Goal: Task Accomplishment & Management: Complete application form

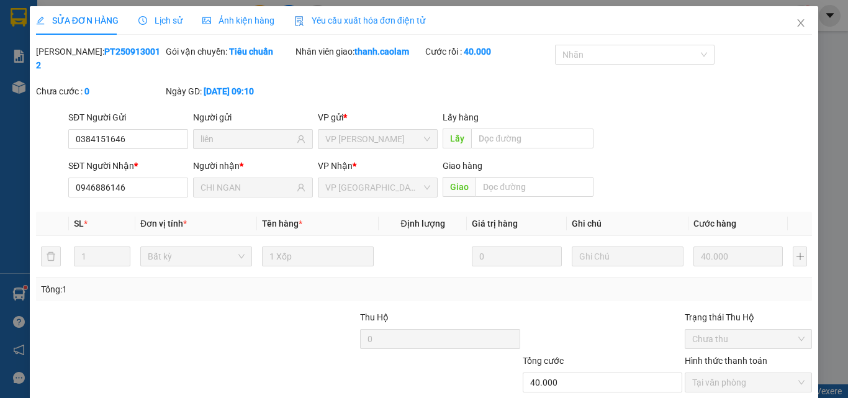
scroll to position [64, 0]
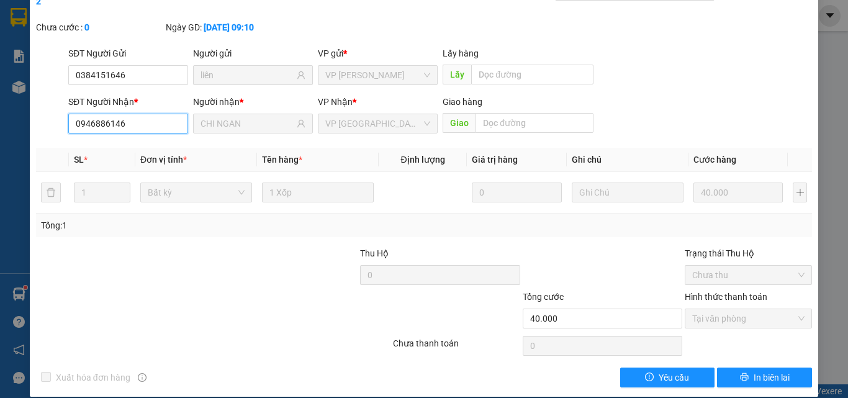
click at [133, 114] on input "0946886146" at bounding box center [128, 124] width 120 height 20
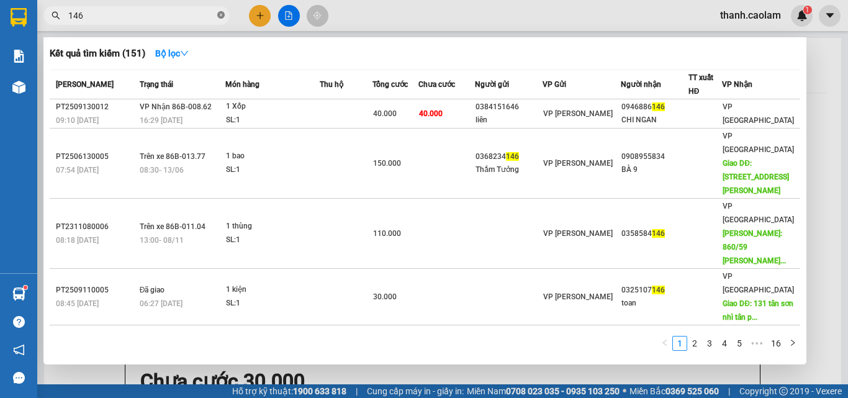
click at [220, 17] on icon "close-circle" at bounding box center [220, 14] width 7 height 7
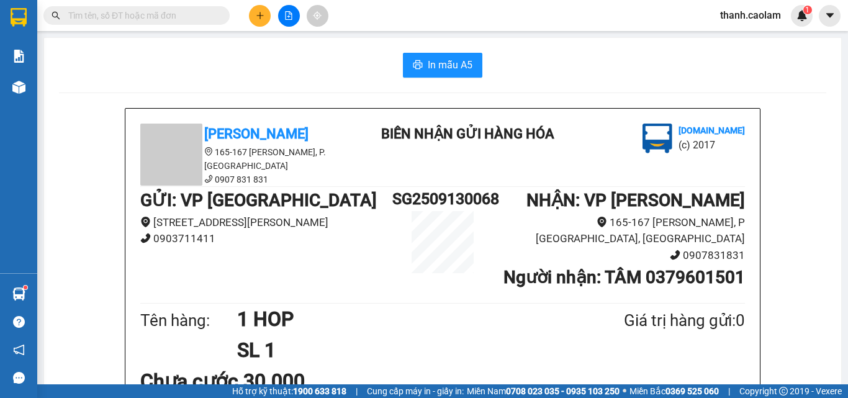
click at [187, 13] on input "text" at bounding box center [141, 16] width 146 height 14
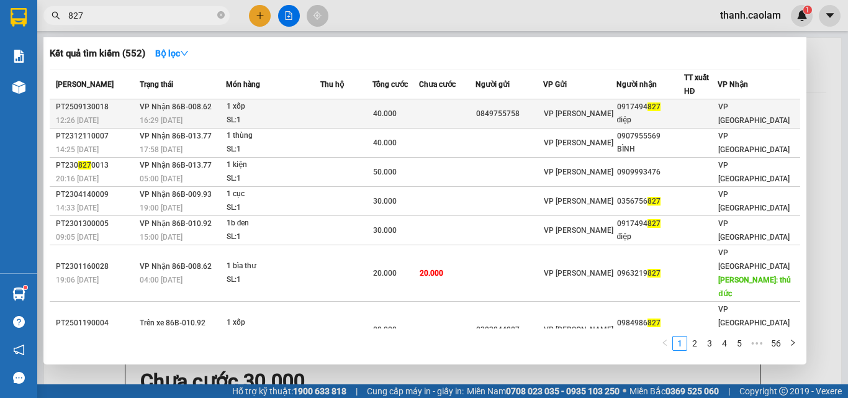
type input "827"
click at [575, 115] on span "VP [PERSON_NAME]" at bounding box center [578, 113] width 69 height 9
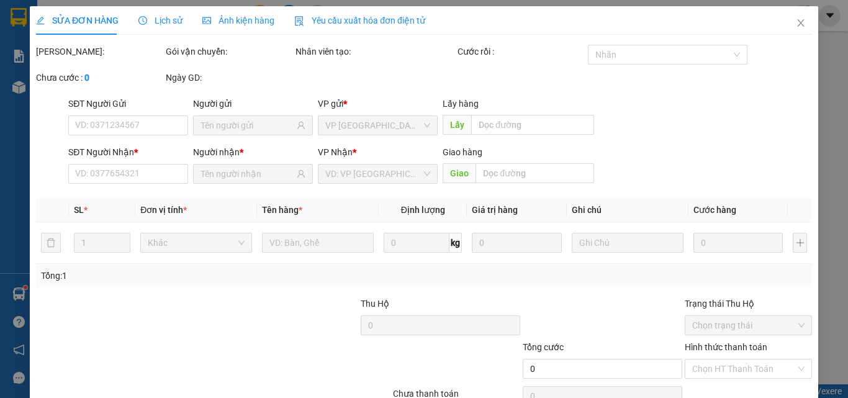
type input "0849755758"
type input "0917494827"
type input "điệp"
type input "40.000"
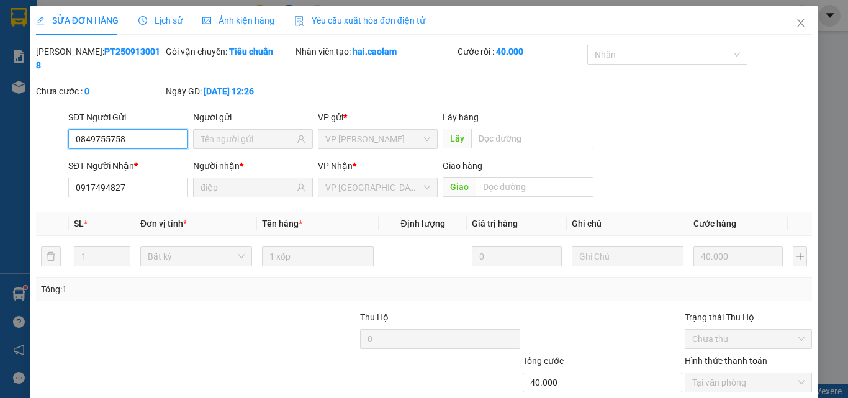
scroll to position [64, 0]
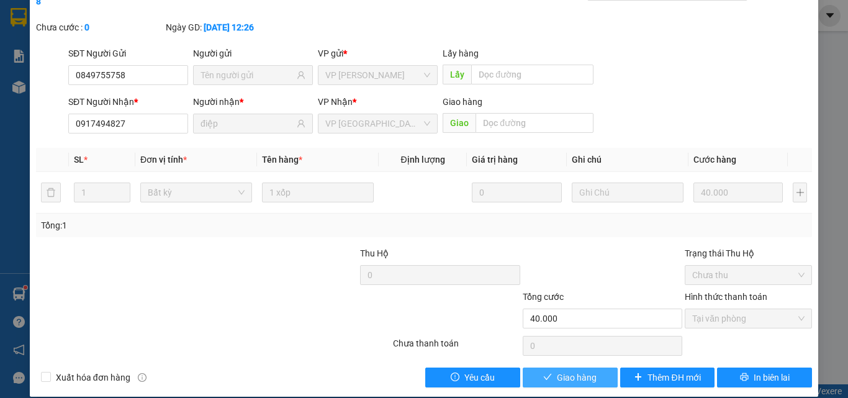
click at [573, 370] on span "Giao hàng" at bounding box center [577, 377] width 40 height 14
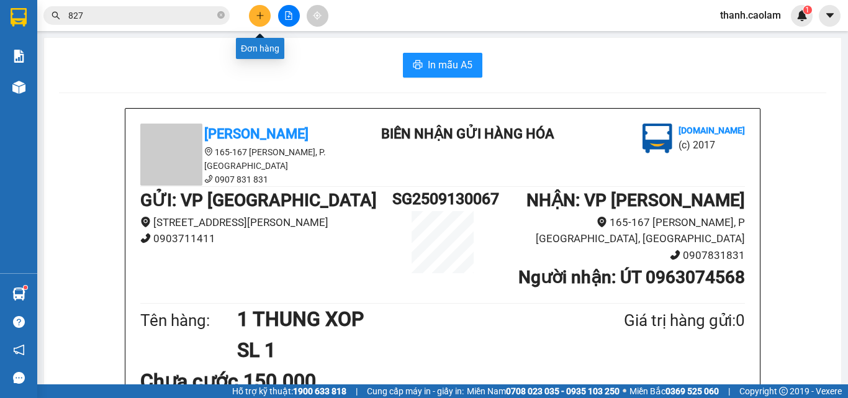
click at [254, 12] on button at bounding box center [260, 16] width 22 height 22
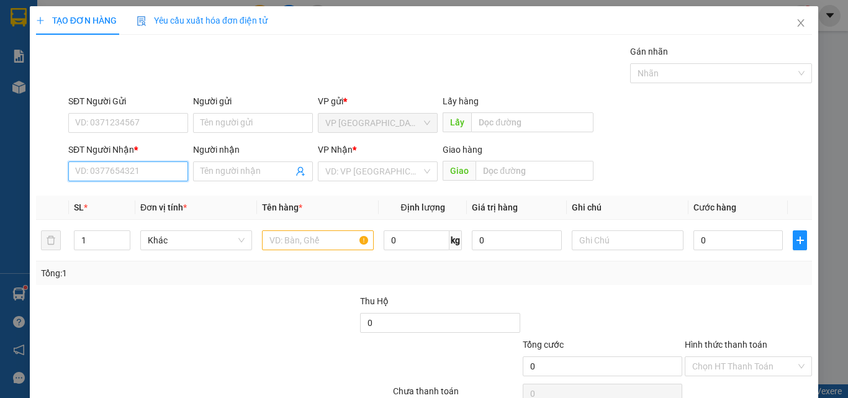
click at [143, 172] on input "SĐT Người Nhận *" at bounding box center [128, 171] width 120 height 20
type input "0947695967"
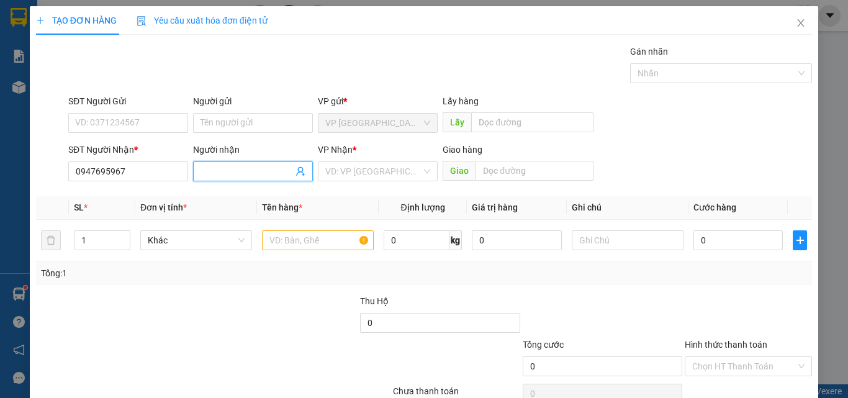
click at [258, 170] on input "Người nhận" at bounding box center [246, 171] width 92 height 14
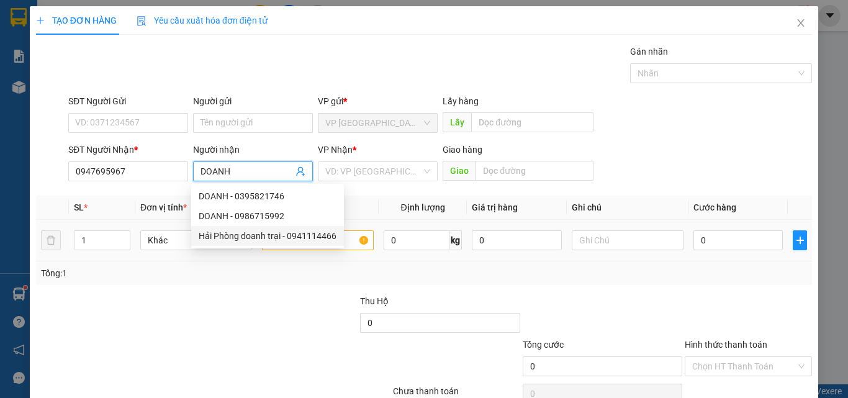
type input "DOANH"
click at [344, 241] on input "text" at bounding box center [318, 240] width 112 height 20
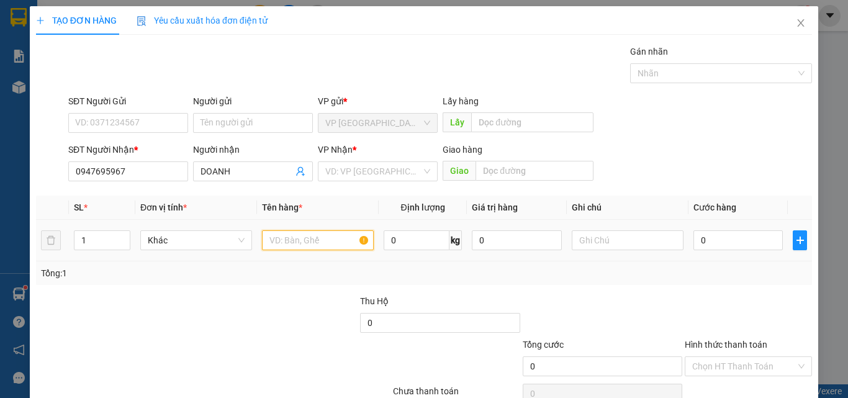
click at [345, 238] on input "text" at bounding box center [318, 240] width 112 height 20
type input "1 HOP"
click at [738, 238] on input "0" at bounding box center [737, 240] width 89 height 20
type input "3"
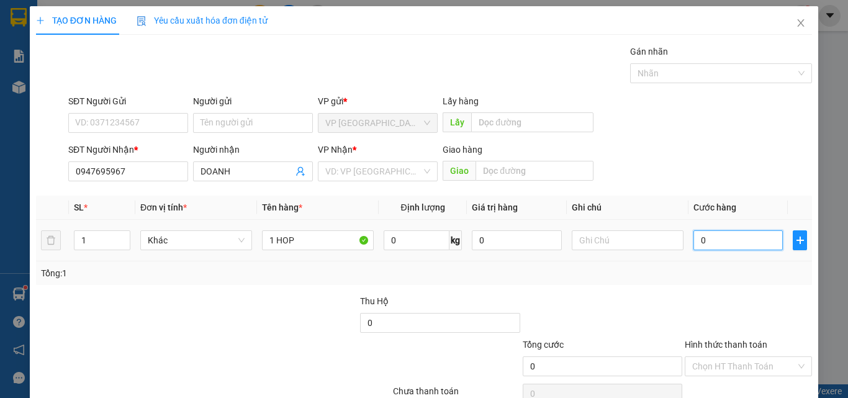
type input "3"
type input "30"
type input "300"
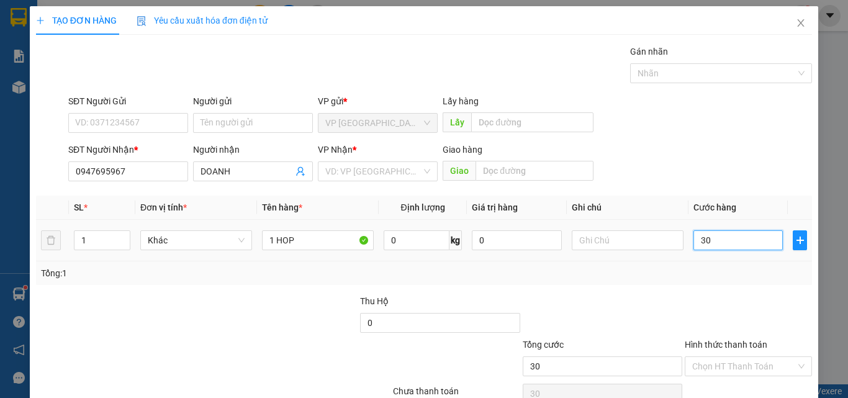
type input "300"
type input "3.000"
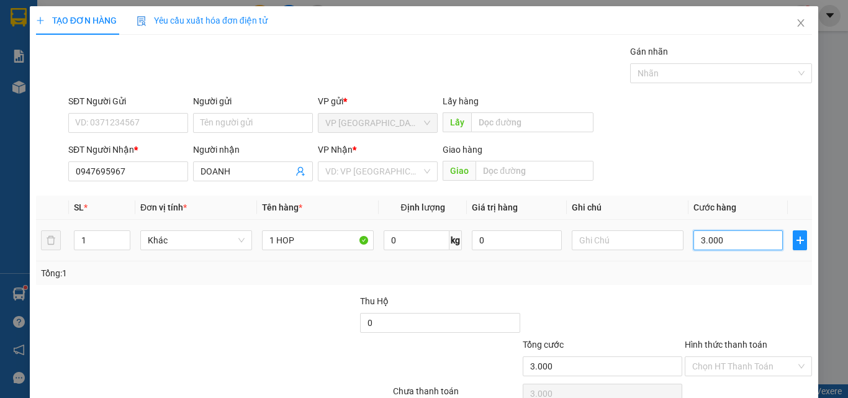
type input "30.000"
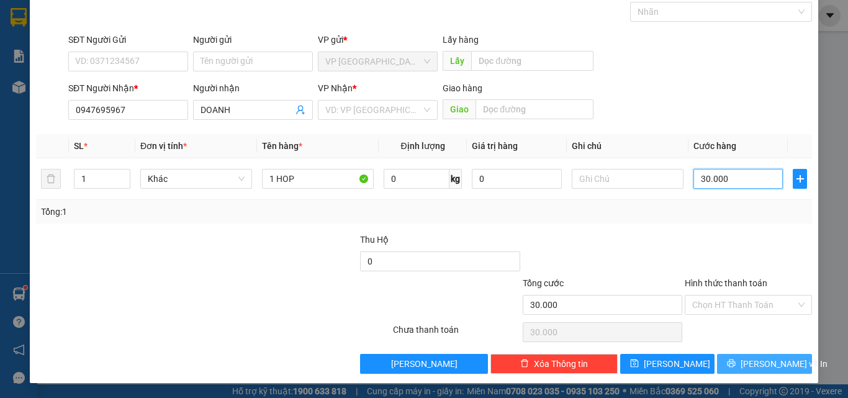
type input "30.000"
click at [755, 362] on span "[PERSON_NAME] và In" at bounding box center [783, 364] width 87 height 14
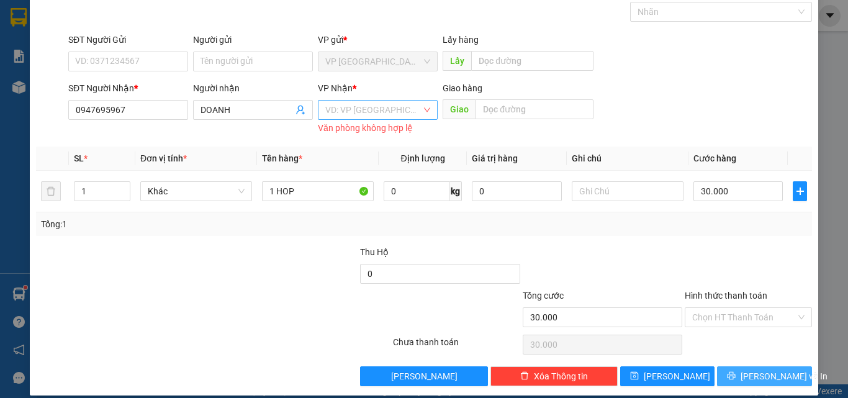
click at [418, 108] on div "VD: VP [GEOGRAPHIC_DATA]" at bounding box center [378, 110] width 120 height 20
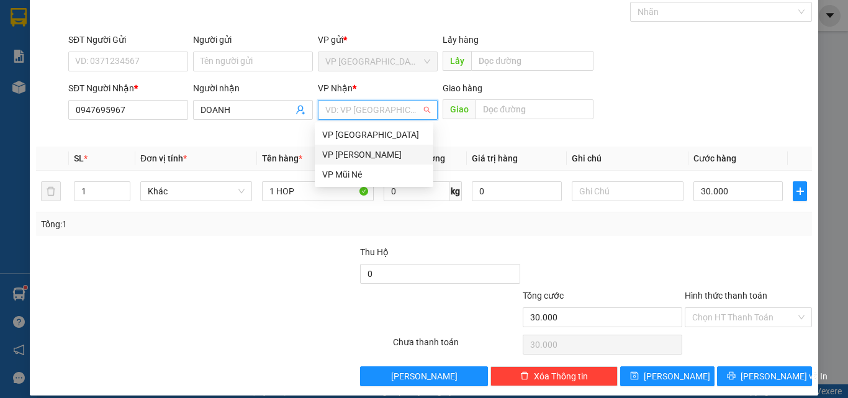
drag, startPoint x: 383, startPoint y: 151, endPoint x: 389, endPoint y: 148, distance: 6.9
click at [381, 151] on div "VP [PERSON_NAME]" at bounding box center [374, 155] width 104 height 14
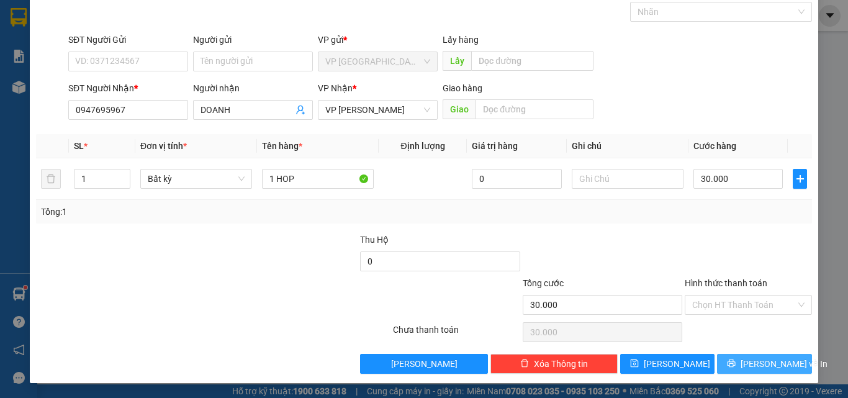
click at [763, 364] on span "[PERSON_NAME] và In" at bounding box center [783, 364] width 87 height 14
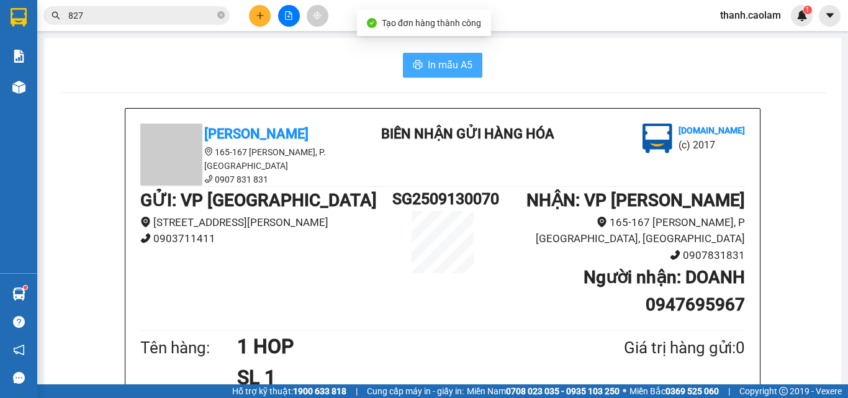
click at [442, 59] on span "In mẫu A5" at bounding box center [450, 65] width 45 height 16
